Goal: Information Seeking & Learning: Learn about a topic

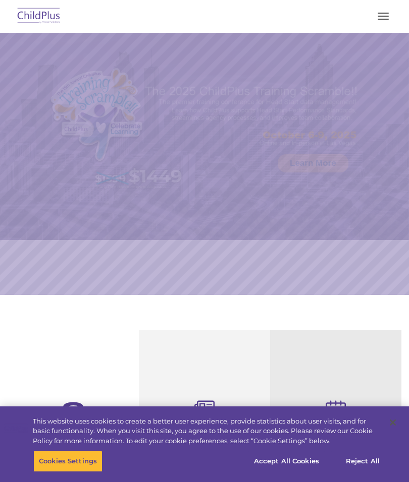
select select "MEDIUM"
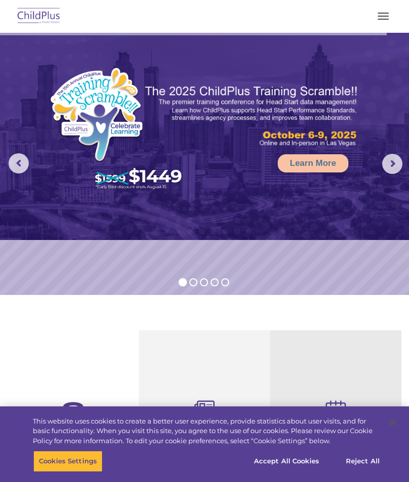
click at [380, 14] on button "button" at bounding box center [382, 16] width 21 height 16
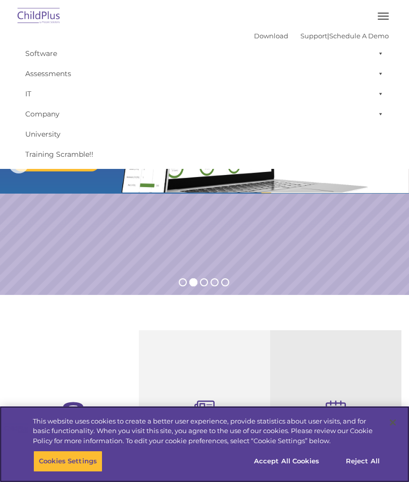
click at [292, 458] on button "Accept All Cookies" at bounding box center [286, 461] width 76 height 21
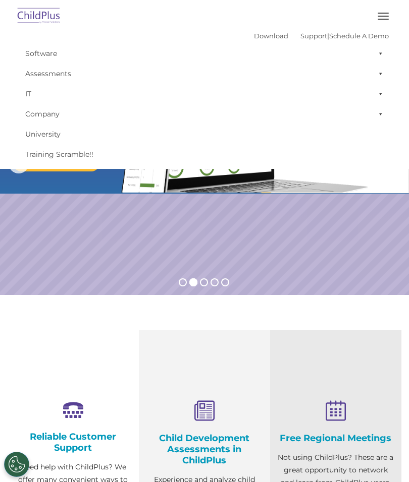
click at [385, 13] on span "button" at bounding box center [382, 13] width 11 height 1
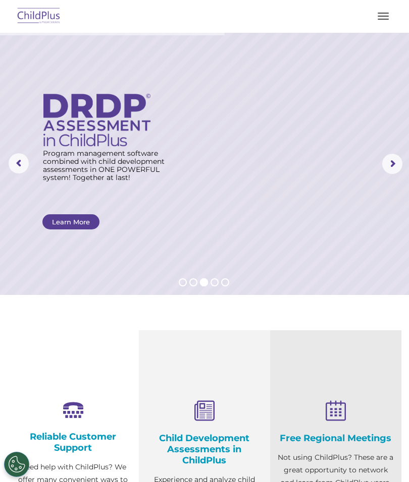
click at [395, 157] on rs-arrow at bounding box center [392, 164] width 20 height 20
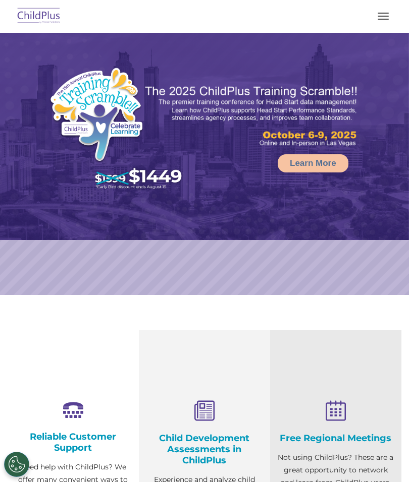
select select "MEDIUM"
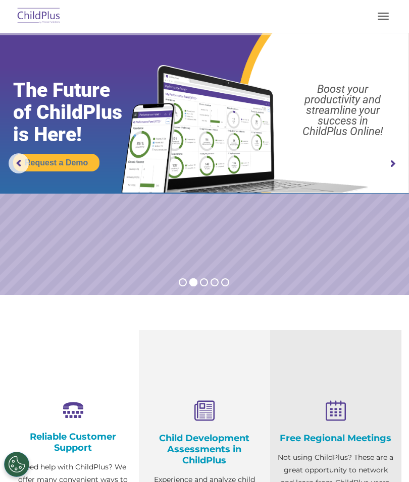
click at [210, 415] on icon at bounding box center [204, 412] width 116 height 22
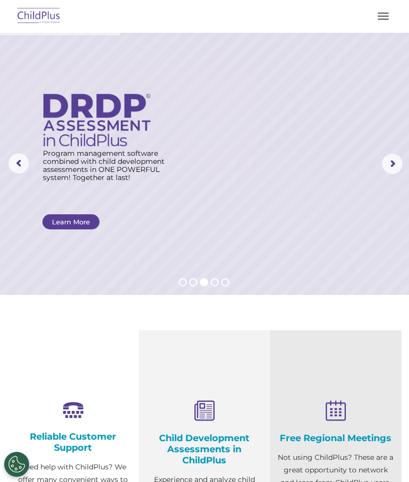
click at [387, 168] on rs-arrow at bounding box center [392, 164] width 20 height 20
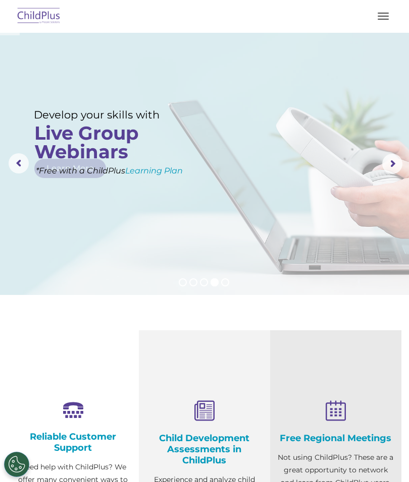
click at [392, 169] on rs-arrow at bounding box center [392, 164] width 20 height 20
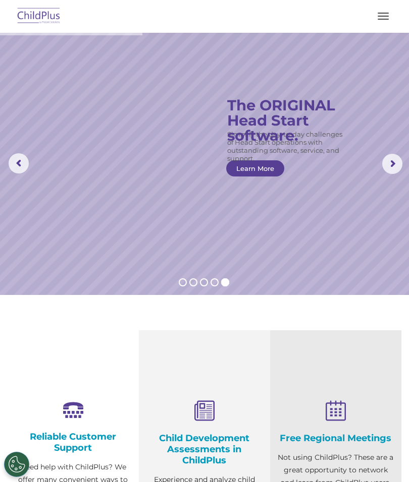
click at [382, 15] on button "button" at bounding box center [382, 16] width 21 height 16
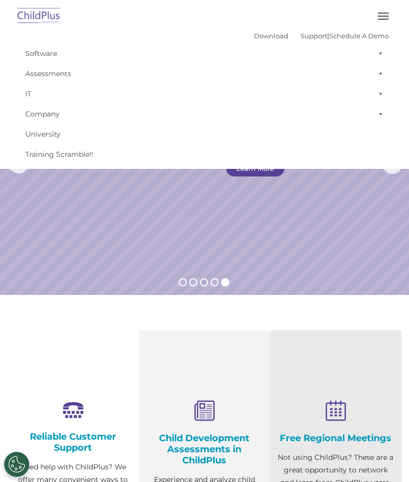
click at [61, 77] on link "Assessments" at bounding box center [204, 74] width 368 height 20
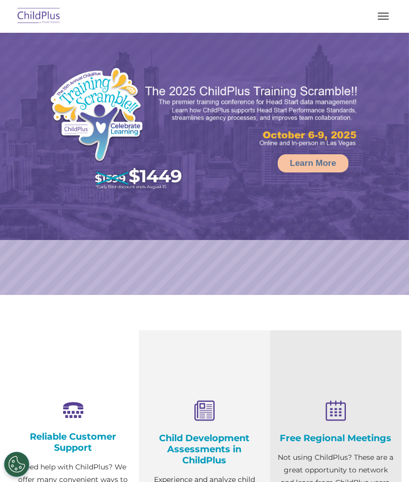
select select "MEDIUM"
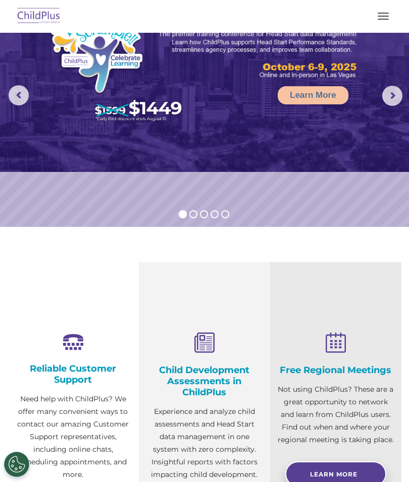
scroll to position [70, 0]
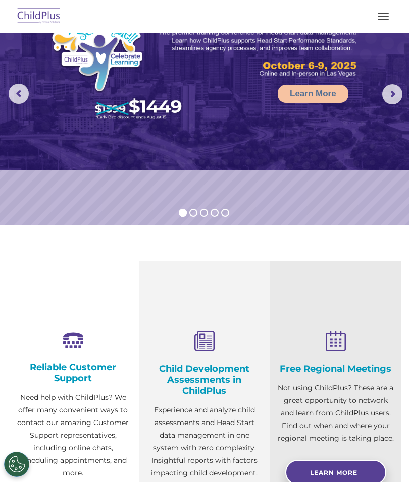
click at [217, 375] on h4 "Child Development Assessments in ChildPlus" at bounding box center [204, 379] width 116 height 33
click at [340, 473] on span "Learn More" at bounding box center [333, 473] width 47 height 8
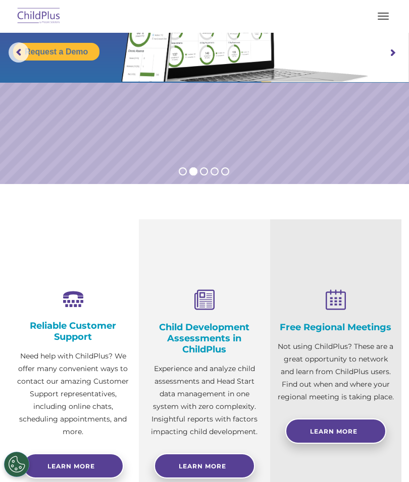
scroll to position [0, 0]
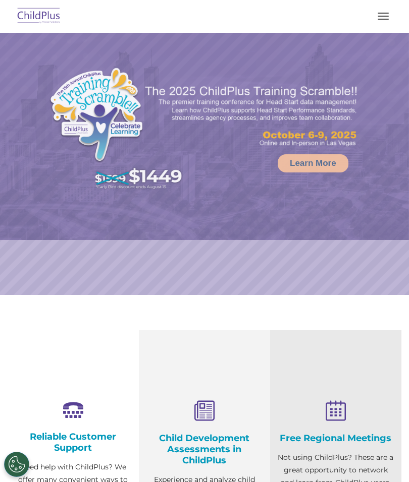
select select "MEDIUM"
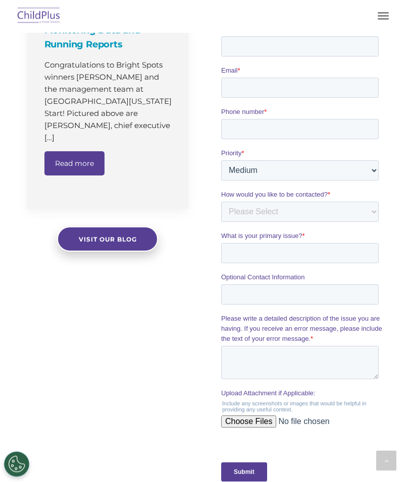
scroll to position [769, 0]
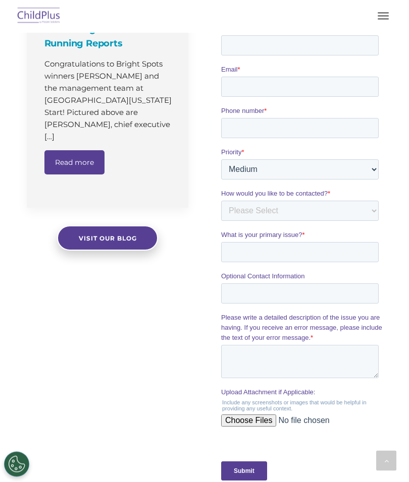
click at [1, 319] on div "The Latest News Going Paperless Simplifies Monitoring Data and Running Reports …" at bounding box center [204, 198] width 409 height 635
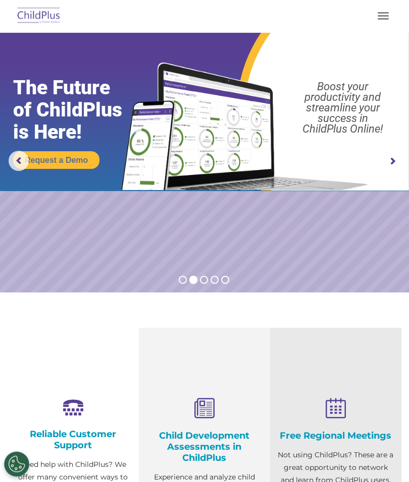
scroll to position [0, 0]
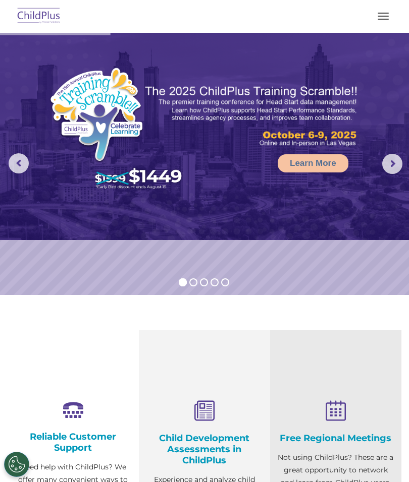
click at [378, 20] on button "button" at bounding box center [382, 16] width 21 height 16
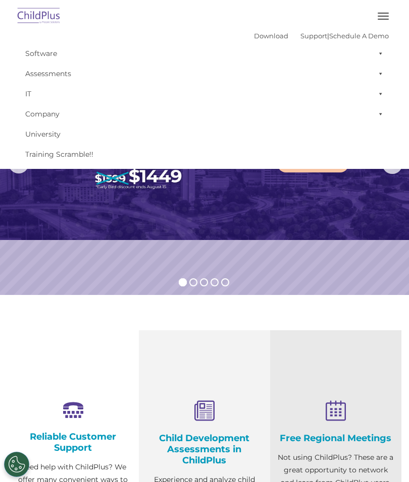
select select "MEDIUM"
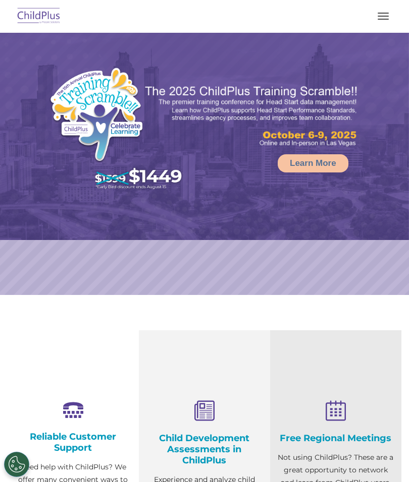
select select "MEDIUM"
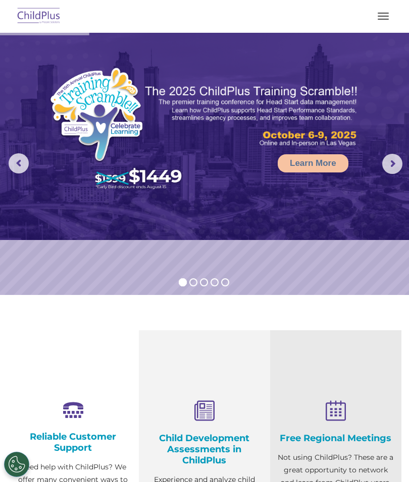
click at [372, 14] on button "button" at bounding box center [382, 16] width 21 height 16
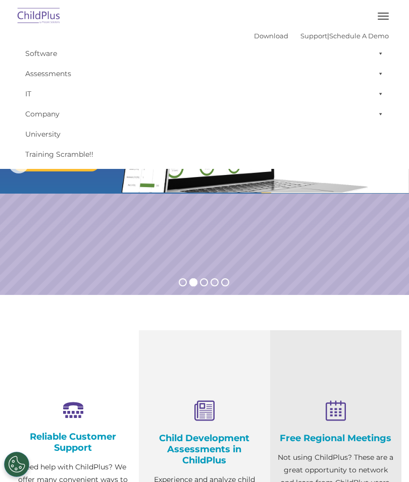
click at [389, 20] on button "button" at bounding box center [382, 16] width 21 height 16
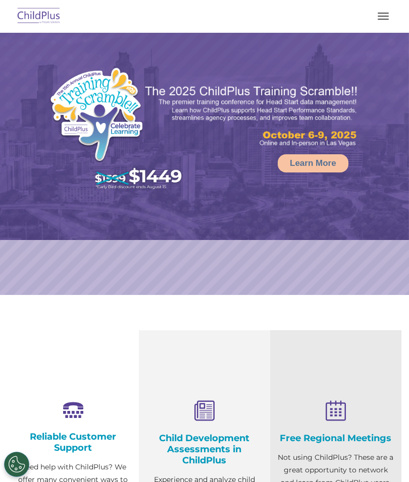
select select "MEDIUM"
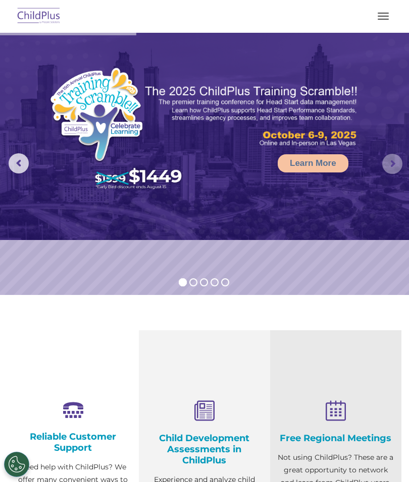
click at [386, 157] on rs-arrow at bounding box center [392, 164] width 20 height 20
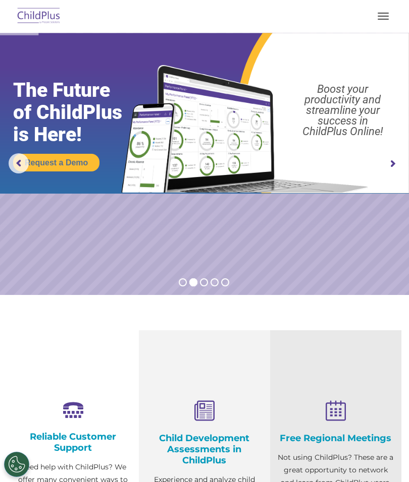
click at [393, 159] on rs-arrow at bounding box center [392, 164] width 20 height 20
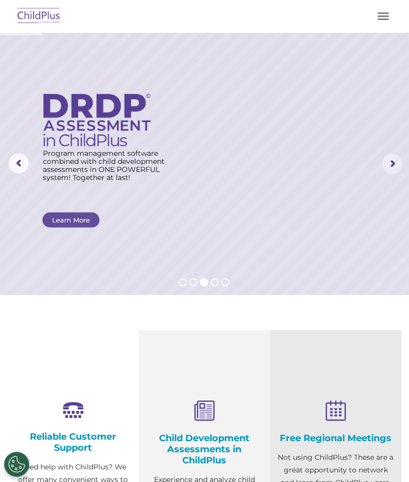
click at [393, 165] on rs-arrow at bounding box center [392, 164] width 20 height 20
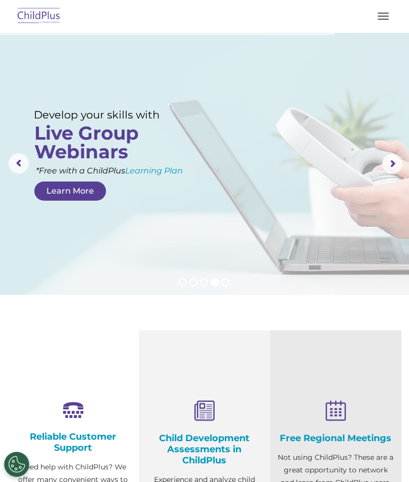
click at [381, 14] on button "button" at bounding box center [382, 16] width 21 height 16
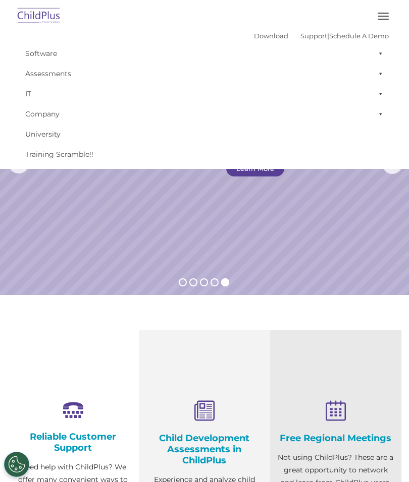
click at [254, 36] on link "Download" at bounding box center [271, 36] width 34 height 8
